Goal: Task Accomplishment & Management: Complete application form

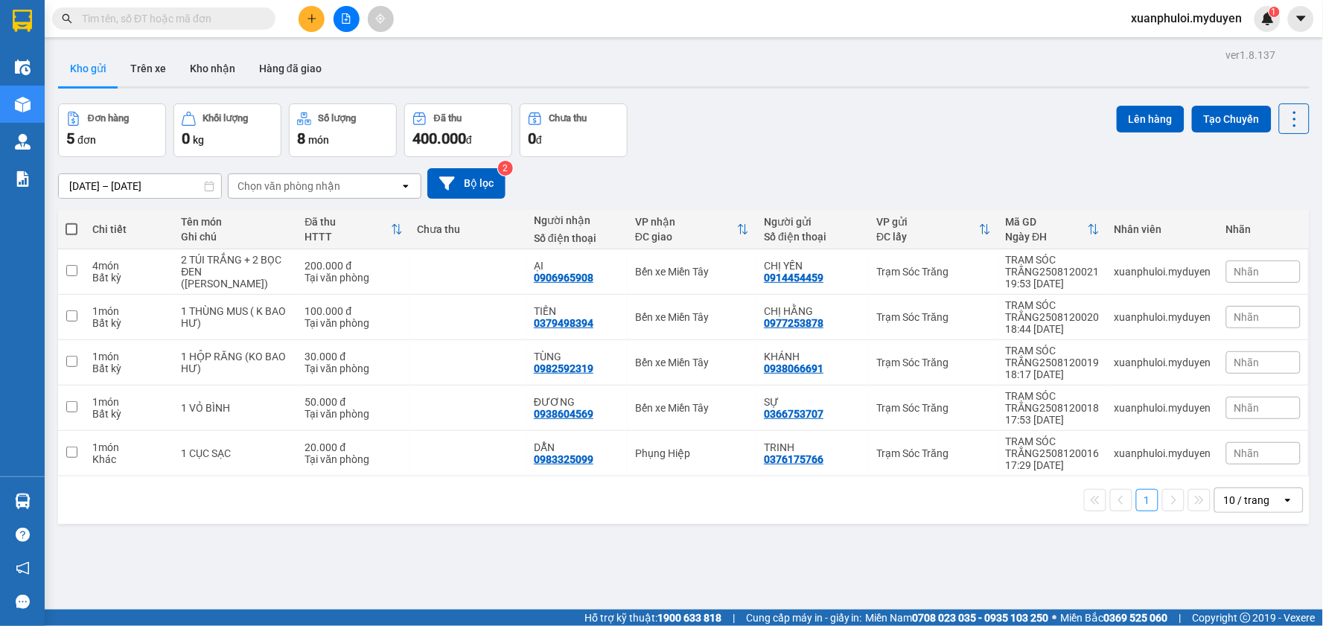
click at [307, 26] on button at bounding box center [312, 19] width 26 height 26
click at [337, 65] on div "Tạo đơn hàng" at bounding box center [364, 56] width 112 height 28
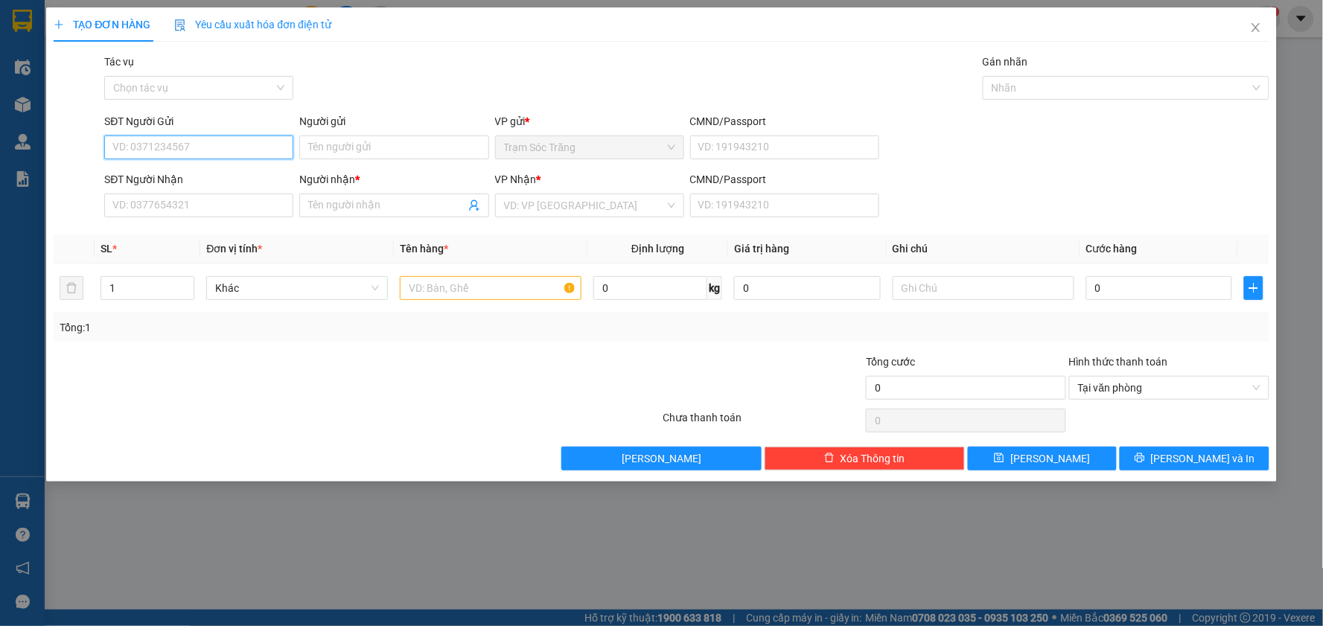
click at [159, 150] on input "SĐT Người Gửi" at bounding box center [198, 148] width 189 height 24
click at [175, 173] on div "0964931439 - QUYÊN" at bounding box center [198, 177] width 171 height 16
type input "0964931439"
type input "QUYÊN"
type input "0385825951"
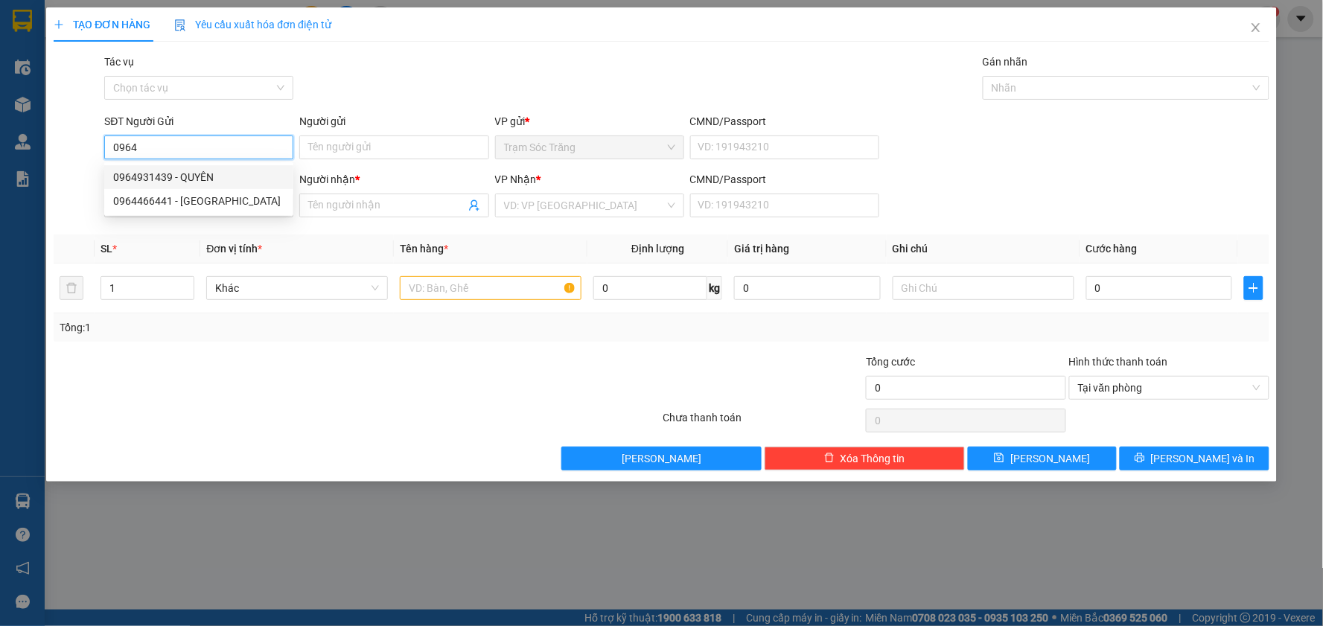
type input "VY"
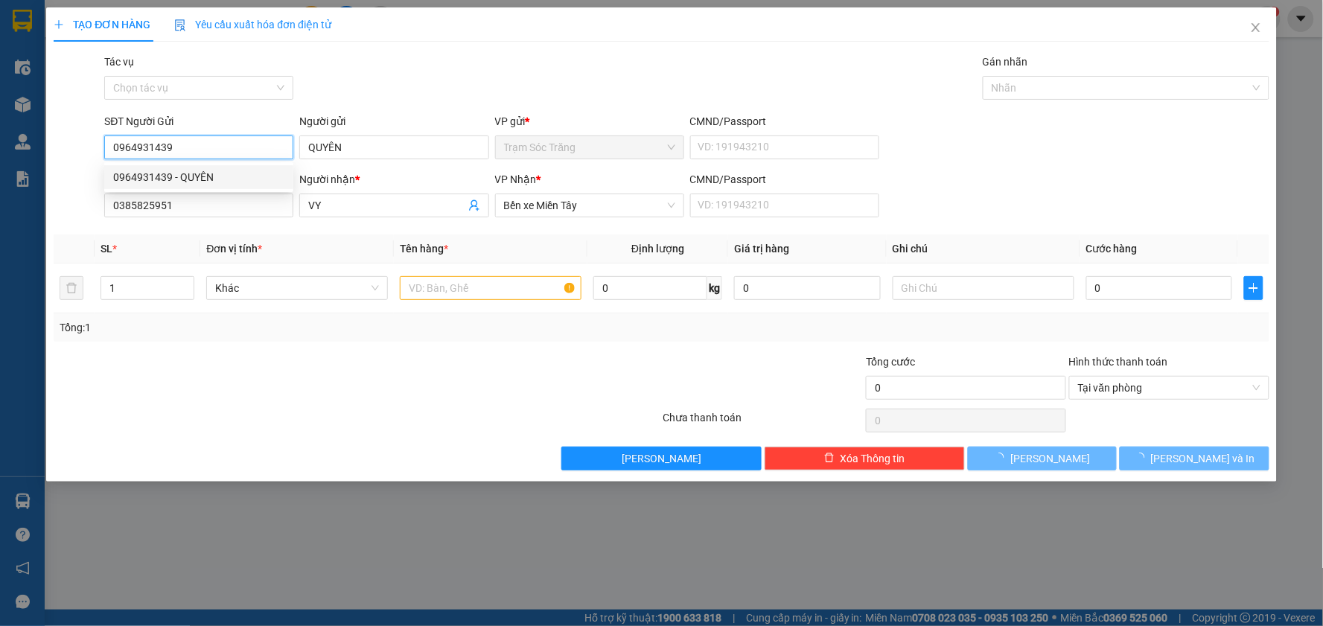
type input "70.000"
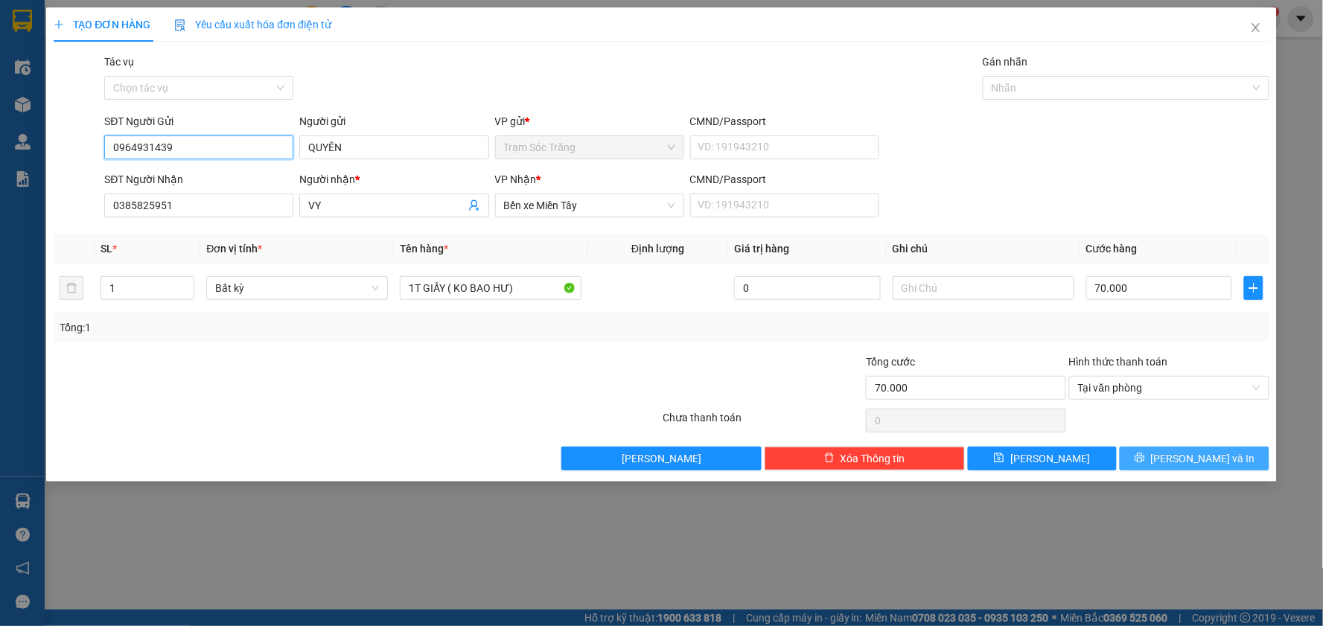
type input "0964931439"
click at [1181, 458] on button "[PERSON_NAME] và In" at bounding box center [1195, 459] width 150 height 24
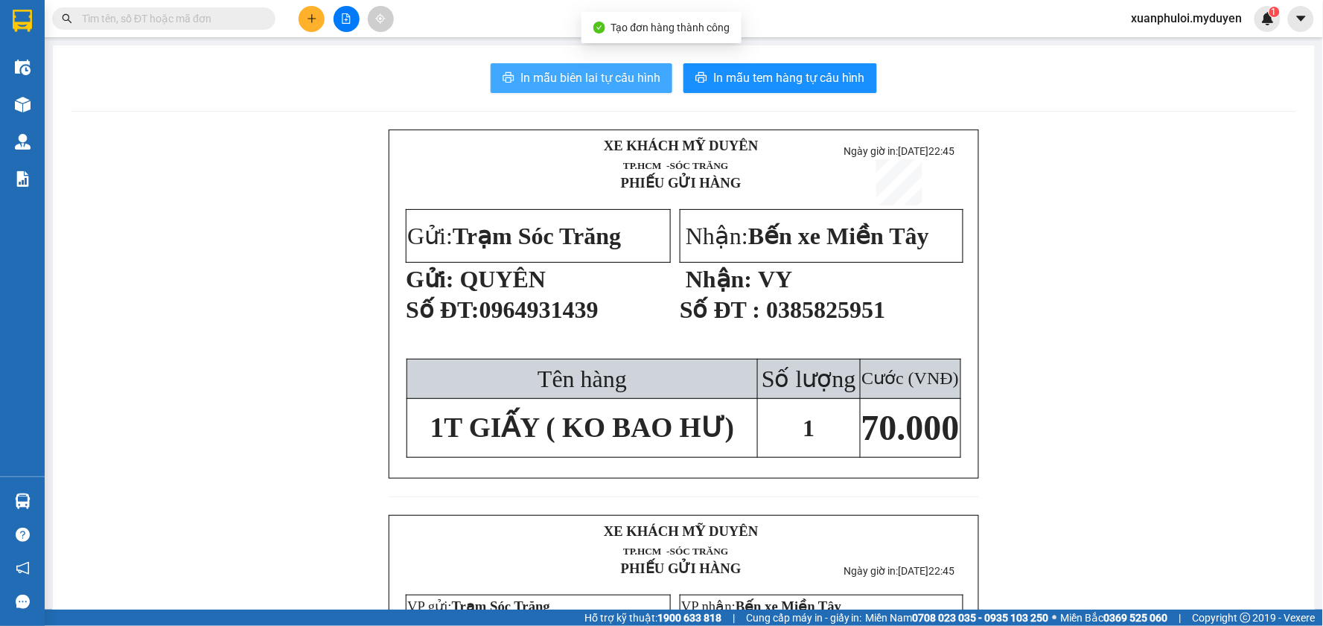
click at [564, 72] on span "In mẫu biên lai tự cấu hình" at bounding box center [590, 78] width 140 height 19
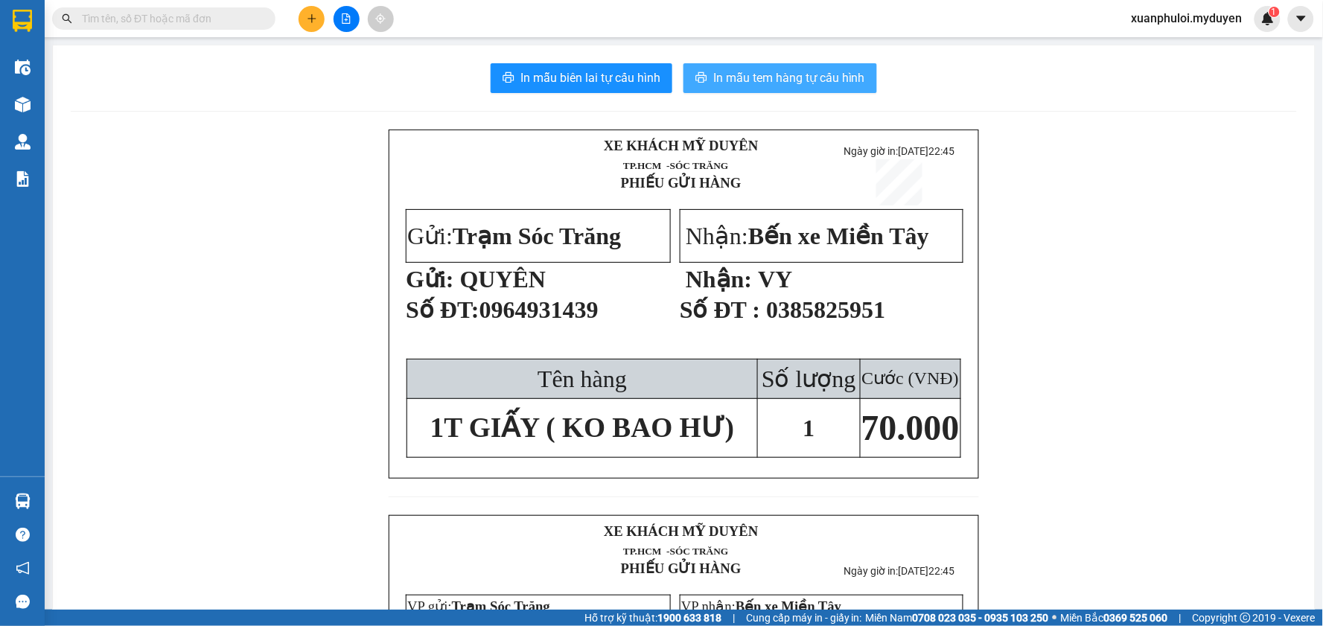
drag, startPoint x: 1077, startPoint y: 305, endPoint x: 786, endPoint y: 84, distance: 366.2
click at [786, 84] on span "In mẫu tem hàng tự cấu hình" at bounding box center [789, 78] width 152 height 19
